Goal: Transaction & Acquisition: Obtain resource

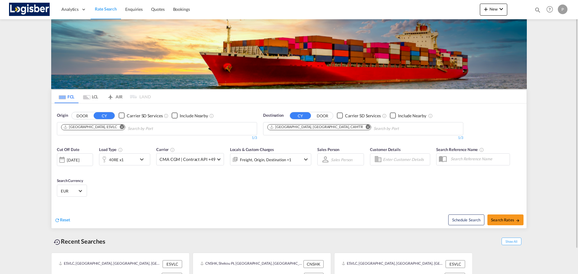
click at [366, 126] on md-icon "Remove" at bounding box center [368, 127] width 5 height 5
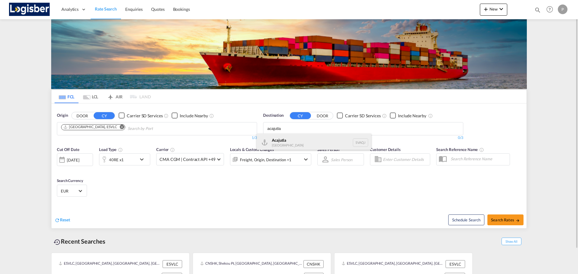
type input "acajutla"
click at [310, 134] on div "Acajutla [GEOGRAPHIC_DATA] SVAQJ" at bounding box center [314, 143] width 114 height 18
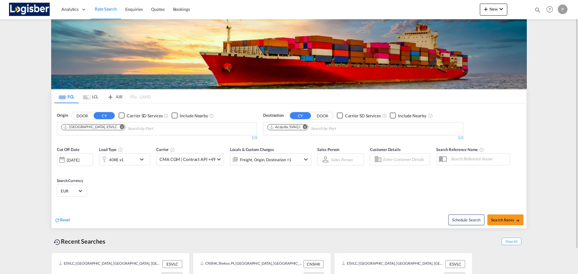
click at [136, 160] on div "40RE x1" at bounding box center [117, 160] width 37 height 12
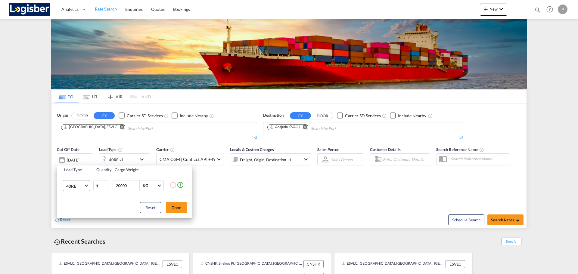
click at [85, 187] on md-select-value "40RE" at bounding box center [78, 186] width 24 height 10
click at [83, 169] on md-option "40GP" at bounding box center [81, 169] width 41 height 14
click at [87, 186] on span "Choose: \a40GP" at bounding box center [86, 185] width 3 height 3
drag, startPoint x: 85, startPoint y: 198, endPoint x: 96, endPoint y: 200, distance: 11.8
click at [84, 199] on md-option "40HC" at bounding box center [81, 200] width 41 height 14
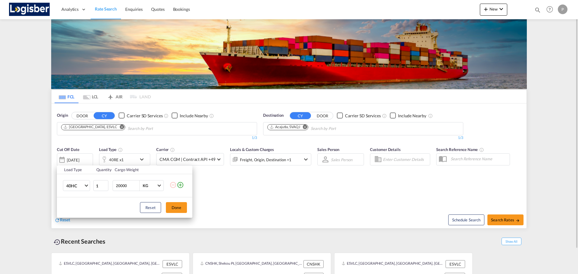
click at [177, 206] on button "Done" at bounding box center [176, 207] width 21 height 11
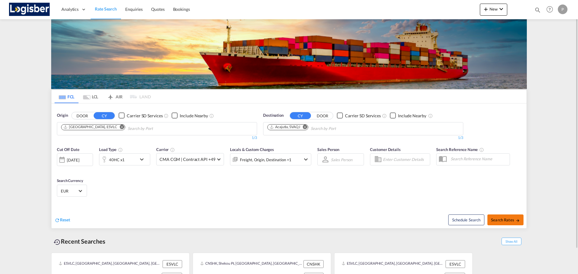
click at [505, 217] on button "Search Rates" at bounding box center [506, 220] width 36 height 11
type input "ESVLC to SVAQJ / [DATE]"
